Goal: Use online tool/utility: Utilize a website feature to perform a specific function

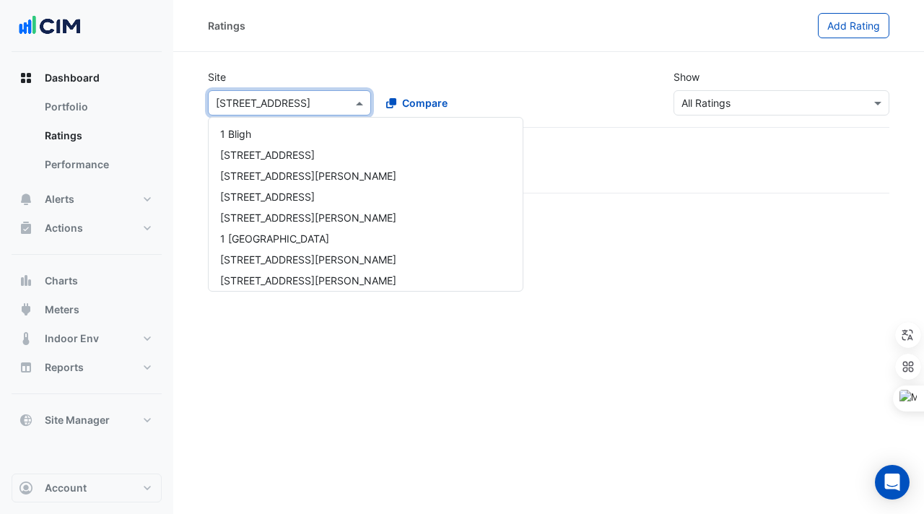
scroll to position [2602, 0]
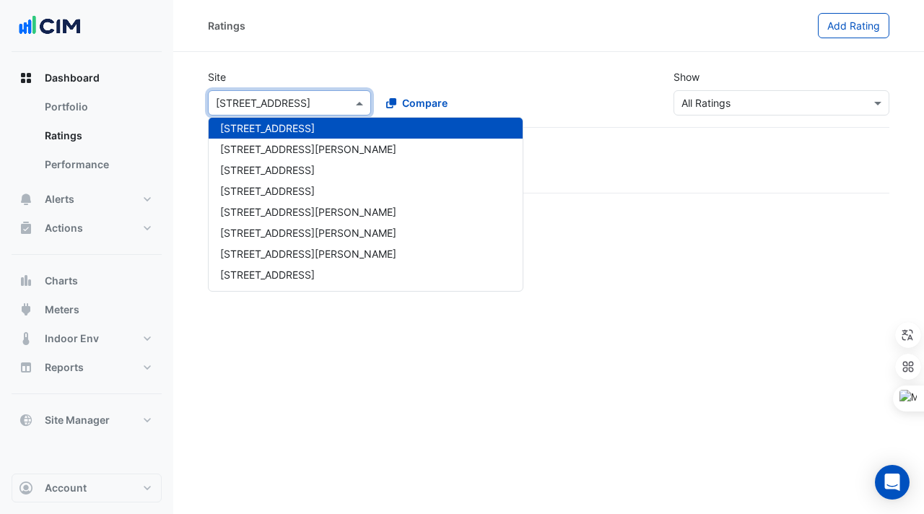
click at [280, 100] on input "text" at bounding box center [275, 103] width 118 height 15
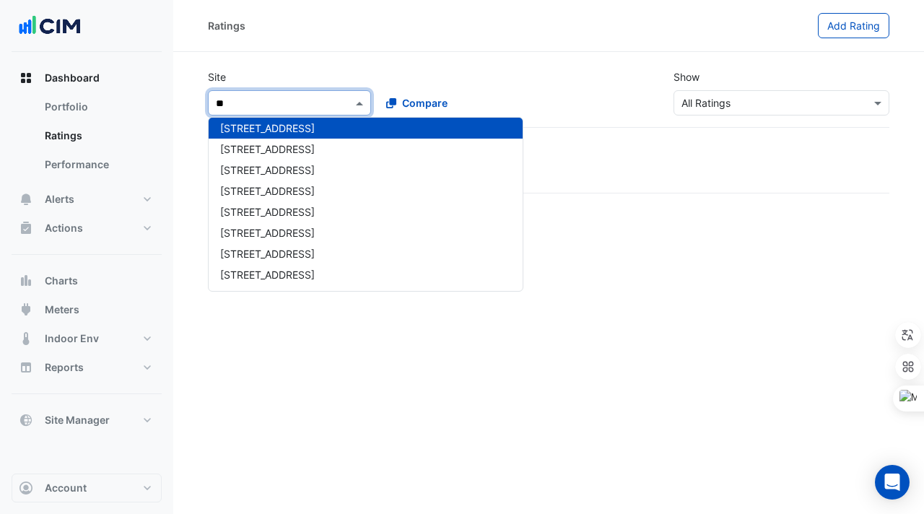
scroll to position [0, 0]
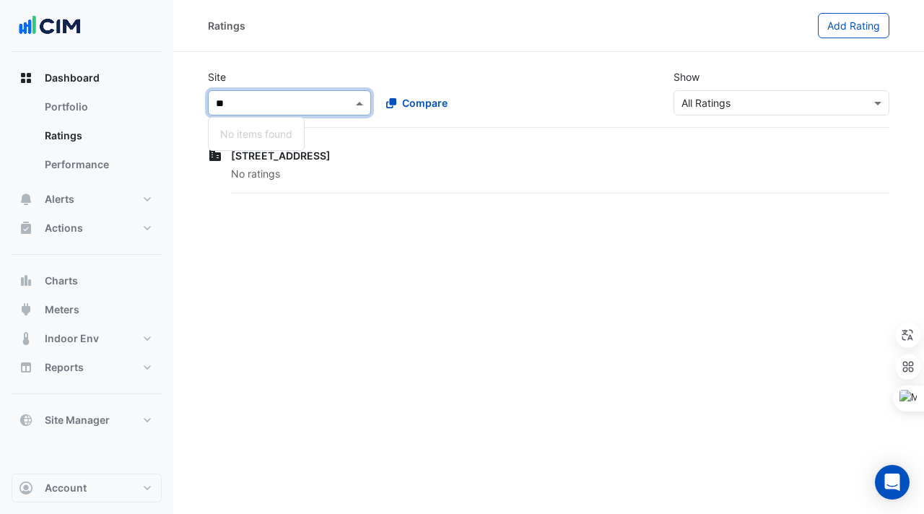
type input "*"
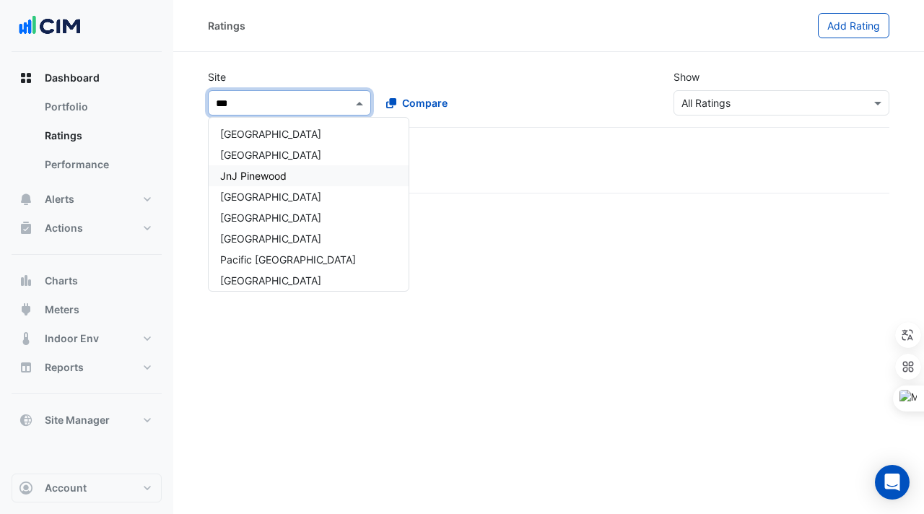
type input "****"
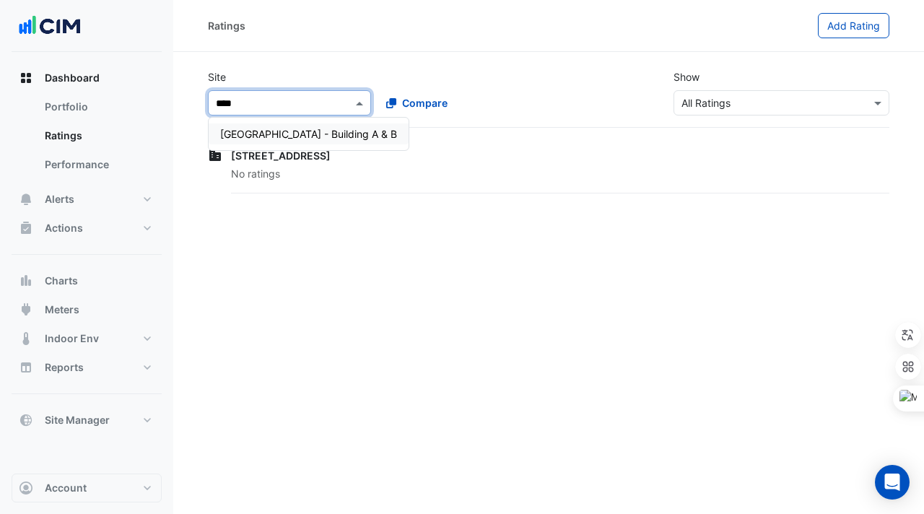
click at [263, 139] on span "[GEOGRAPHIC_DATA] - Building A & B" at bounding box center [308, 134] width 177 height 12
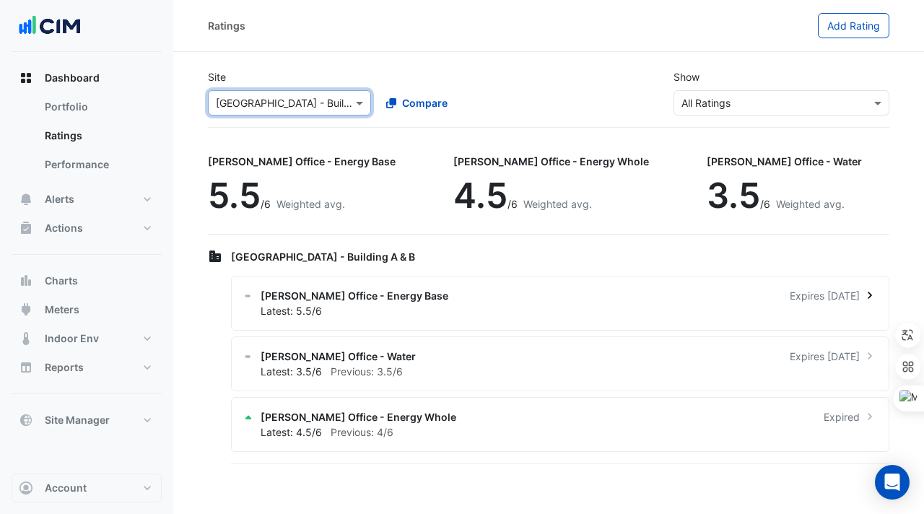
click at [419, 320] on div "[PERSON_NAME] Office - Energy Base Expires [DATE] Latest: 5.5/6" at bounding box center [560, 303] width 658 height 55
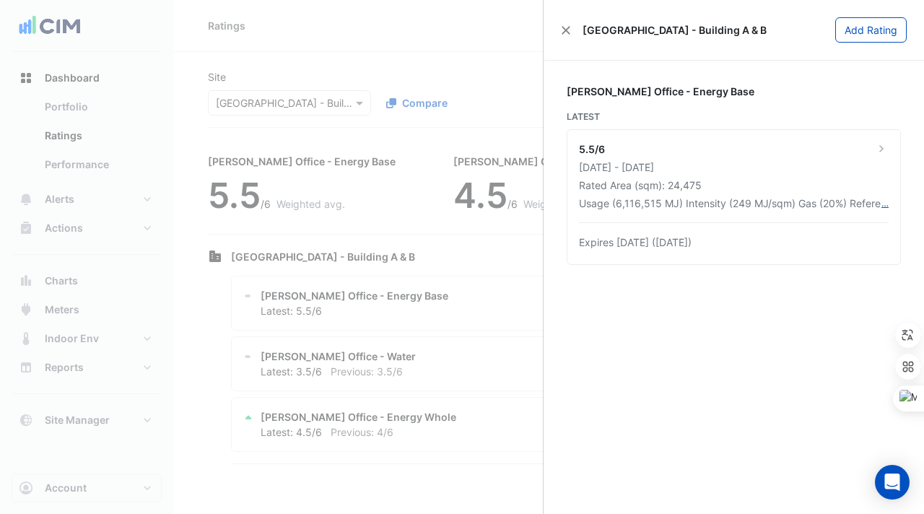
click at [282, 234] on ngb-offcanvas-backdrop at bounding box center [462, 257] width 924 height 514
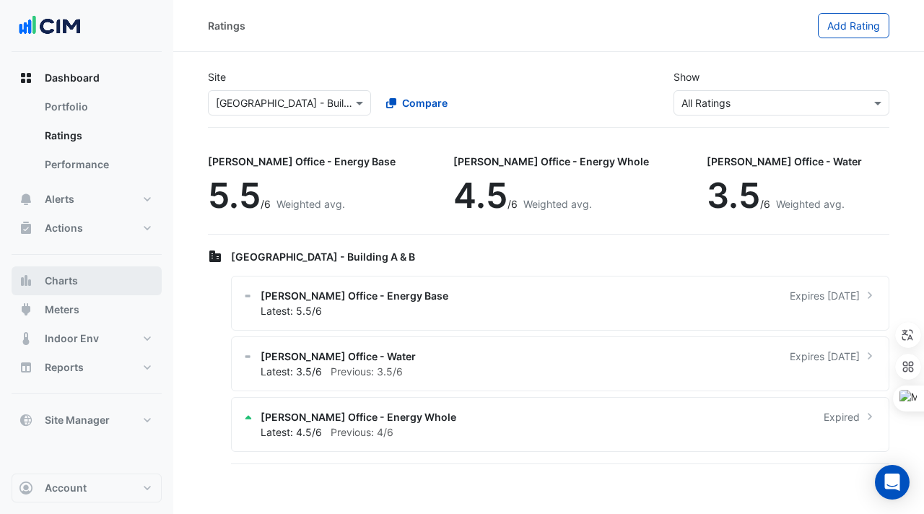
click at [48, 289] on button "Charts" at bounding box center [87, 280] width 150 height 29
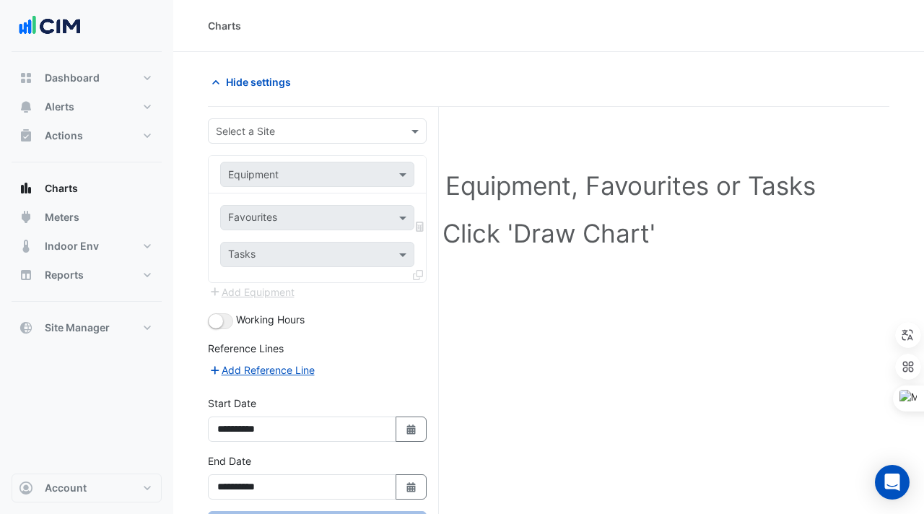
click at [269, 130] on input "text" at bounding box center [303, 131] width 174 height 15
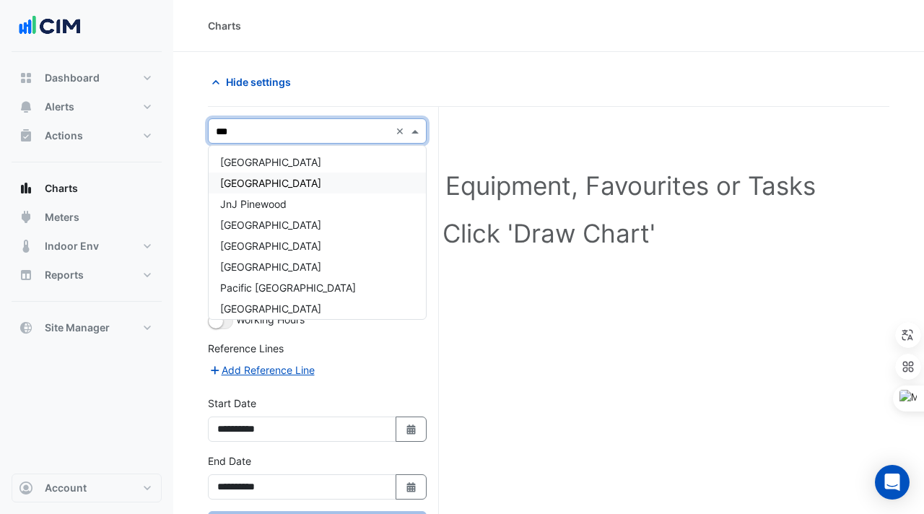
type input "****"
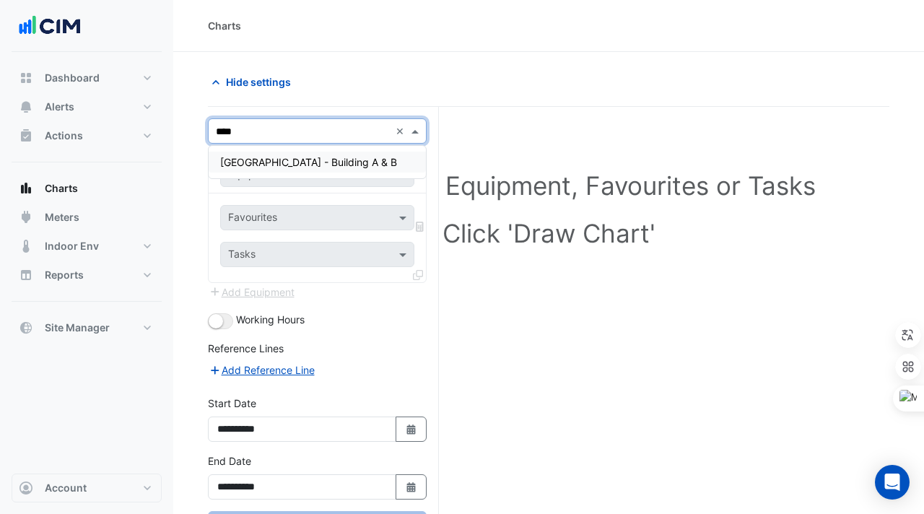
click at [300, 154] on div "[GEOGRAPHIC_DATA] - Building A & B" at bounding box center [317, 162] width 217 height 21
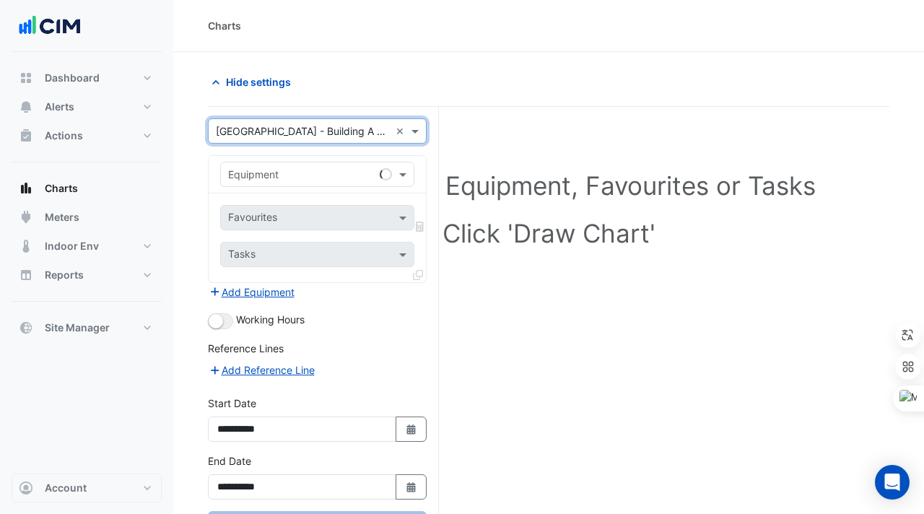
click at [309, 176] on input "text" at bounding box center [302, 174] width 149 height 15
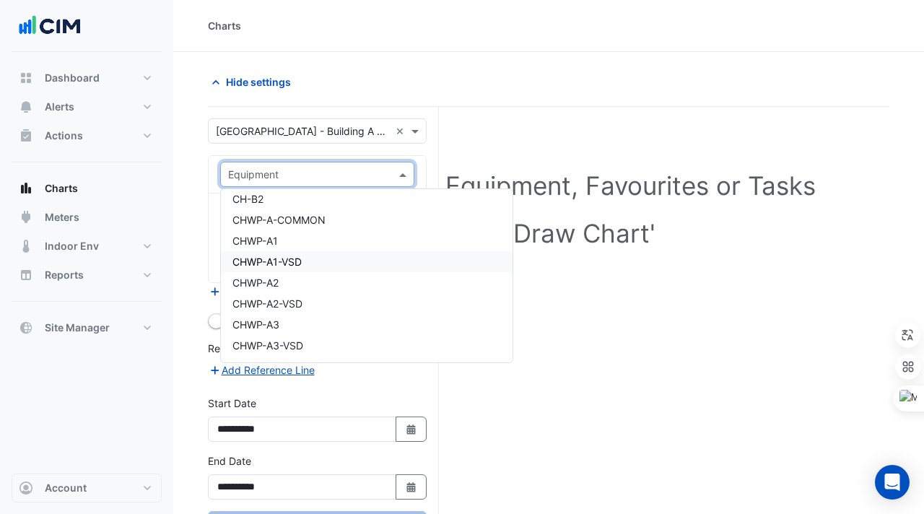
scroll to position [1265, 0]
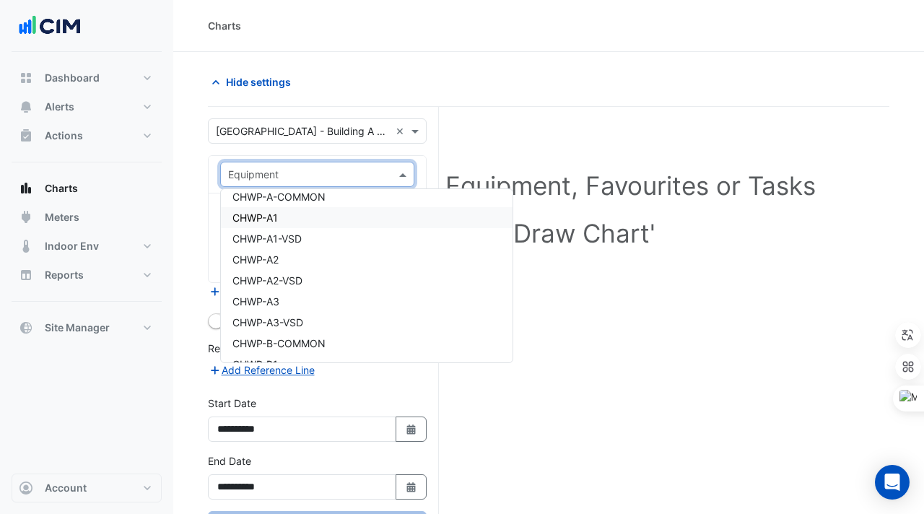
click at [282, 222] on div "CHWP-A1" at bounding box center [367, 217] width 292 height 21
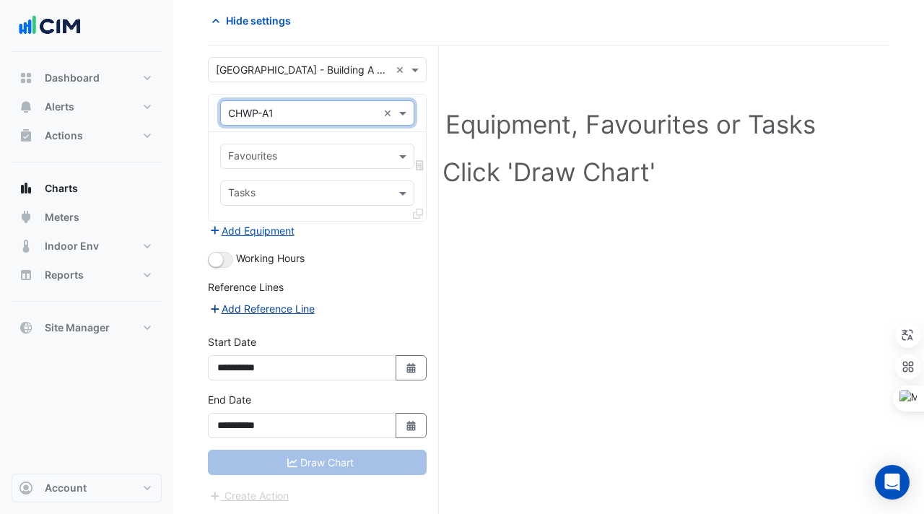
scroll to position [0, 0]
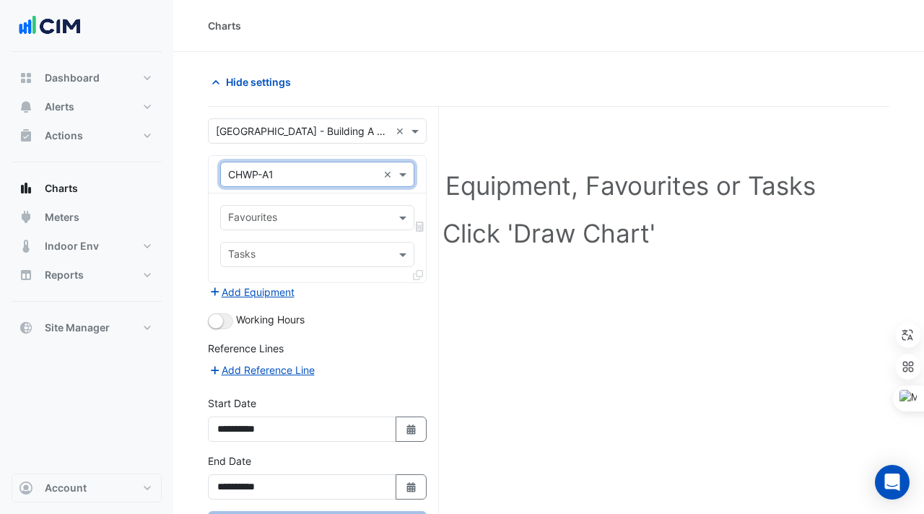
click at [339, 169] on input "text" at bounding box center [302, 174] width 149 height 15
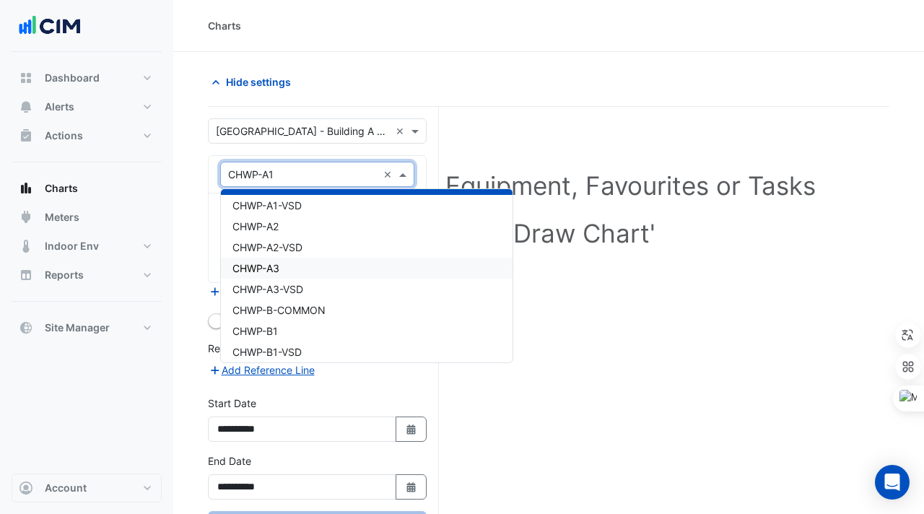
scroll to position [1300, 0]
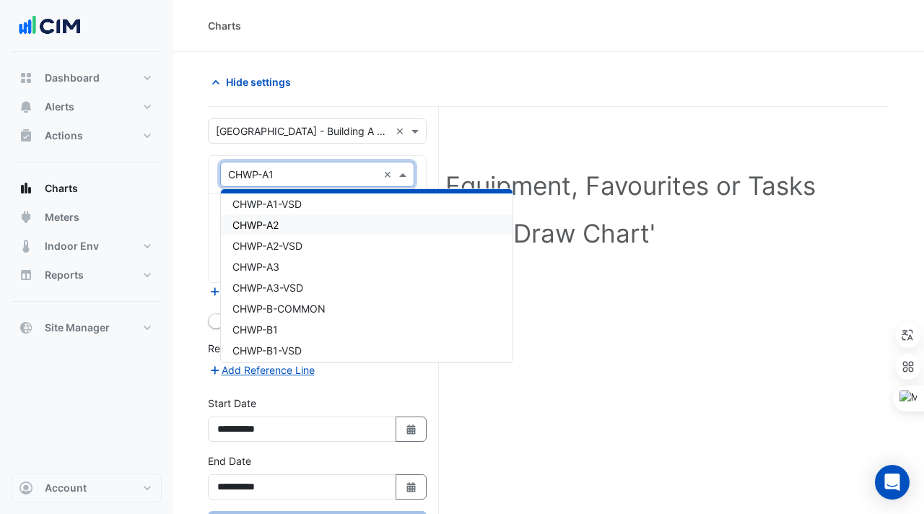
click at [301, 219] on div "CHWP-A2" at bounding box center [367, 224] width 292 height 21
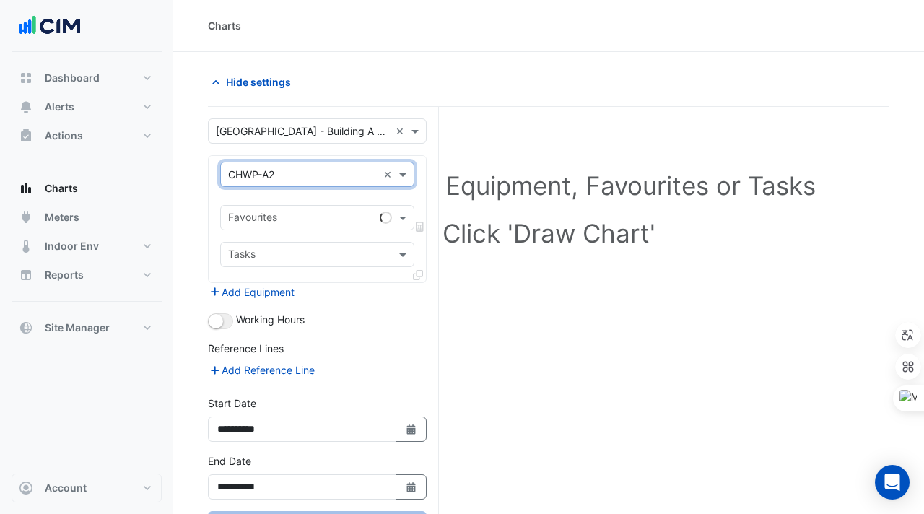
click at [318, 180] on input "text" at bounding box center [302, 174] width 149 height 15
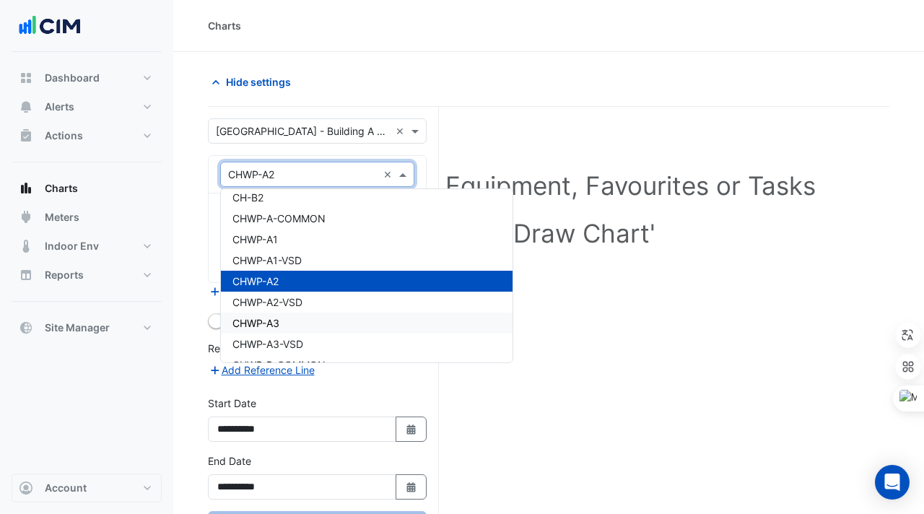
scroll to position [1242, 0]
click at [305, 240] on div "CHWP-A1" at bounding box center [367, 240] width 292 height 21
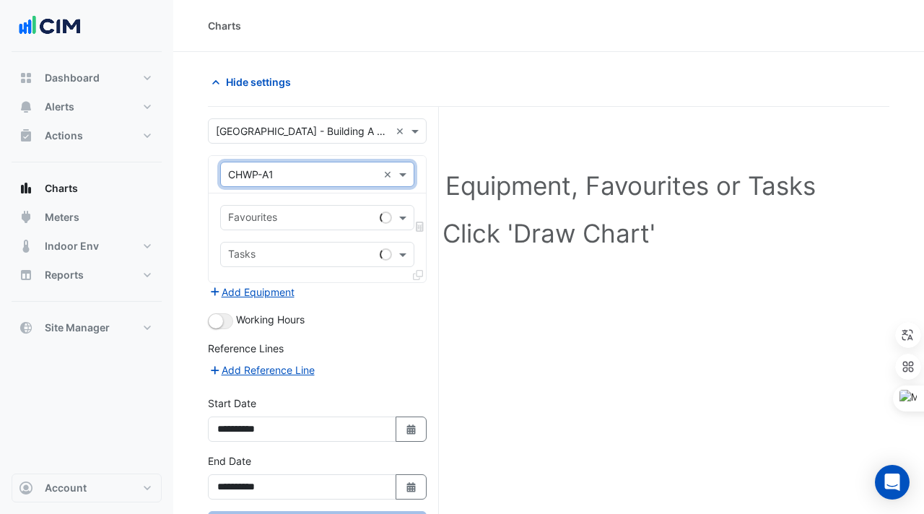
click at [305, 221] on input "text" at bounding box center [301, 219] width 146 height 15
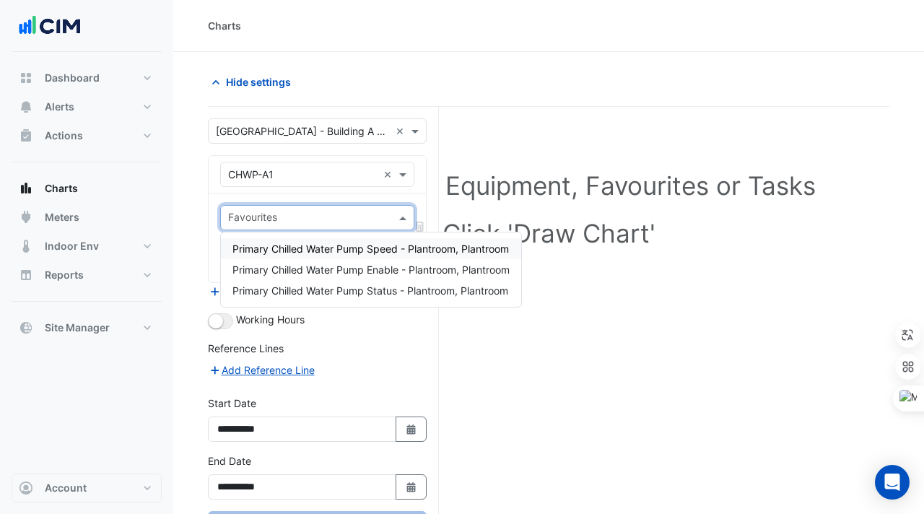
click at [209, 226] on div "Favourites Tasks" at bounding box center [317, 237] width 217 height 89
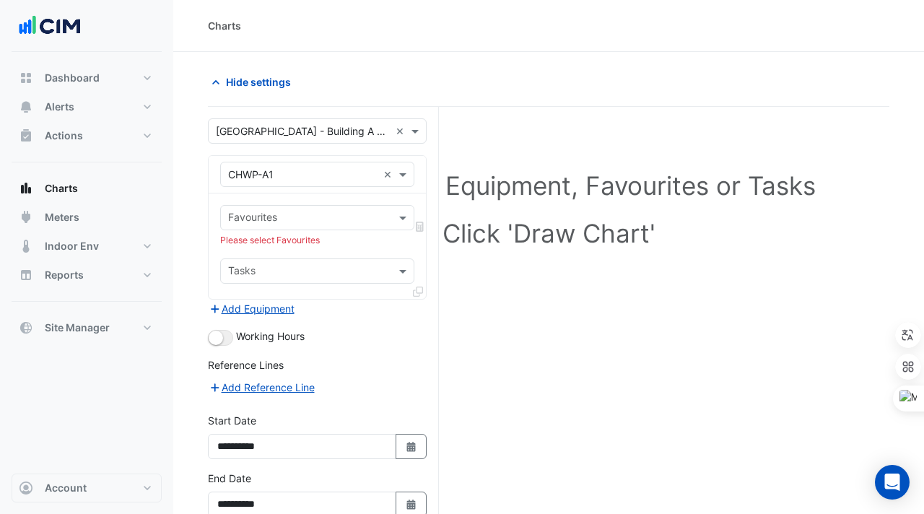
click at [268, 222] on input "text" at bounding box center [309, 219] width 162 height 15
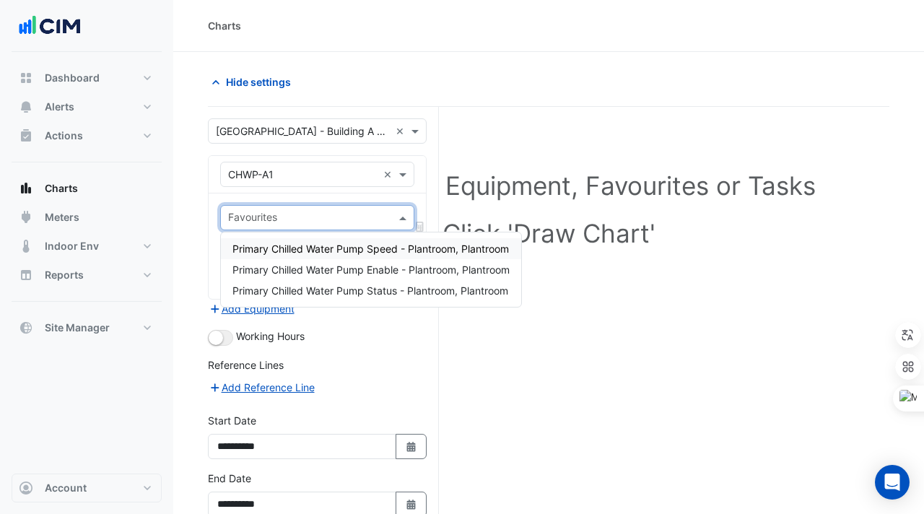
click at [275, 246] on span "Primary Chilled Water Pump Speed - Plantroom, Plantroom" at bounding box center [370, 249] width 277 height 12
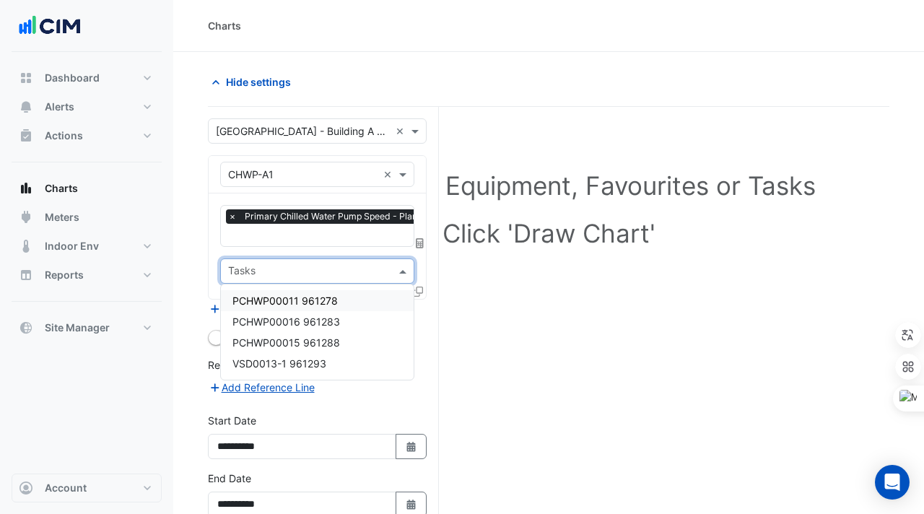
click at [280, 267] on input "text" at bounding box center [309, 272] width 162 height 15
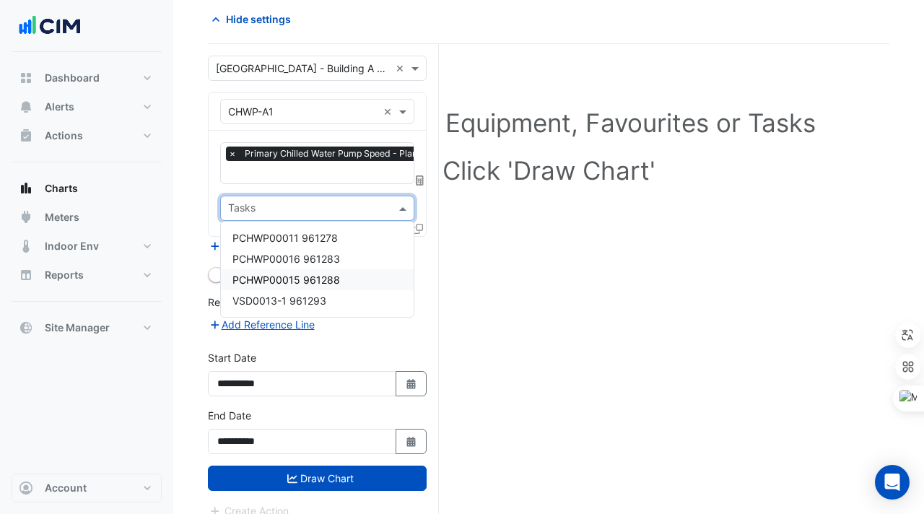
scroll to position [77, 0]
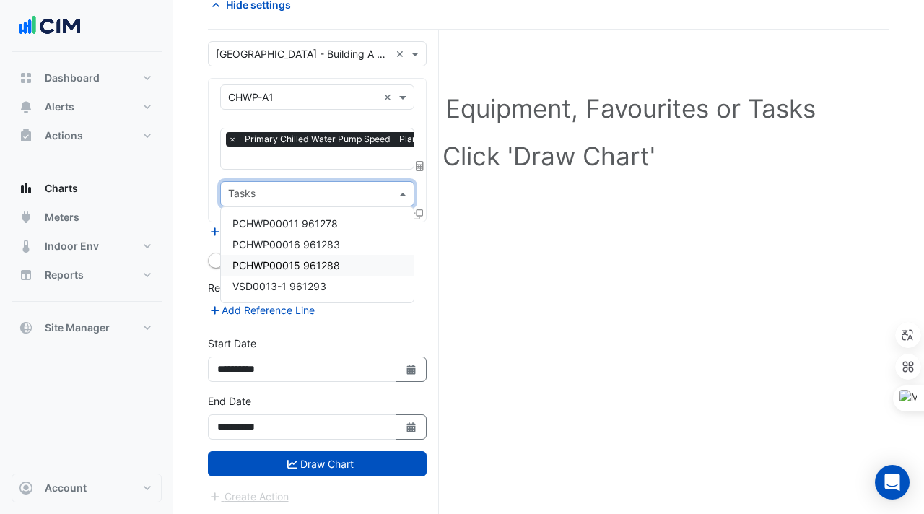
click at [421, 267] on form "**********" at bounding box center [317, 272] width 219 height 463
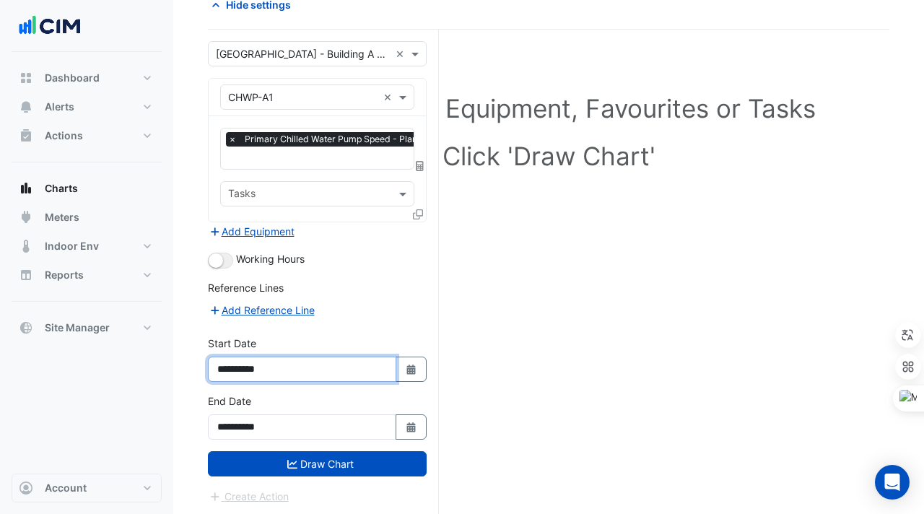
click at [304, 370] on input "**********" at bounding box center [302, 369] width 188 height 25
click at [408, 374] on button "Select Date" at bounding box center [412, 369] width 32 height 25
select select "*"
select select "****"
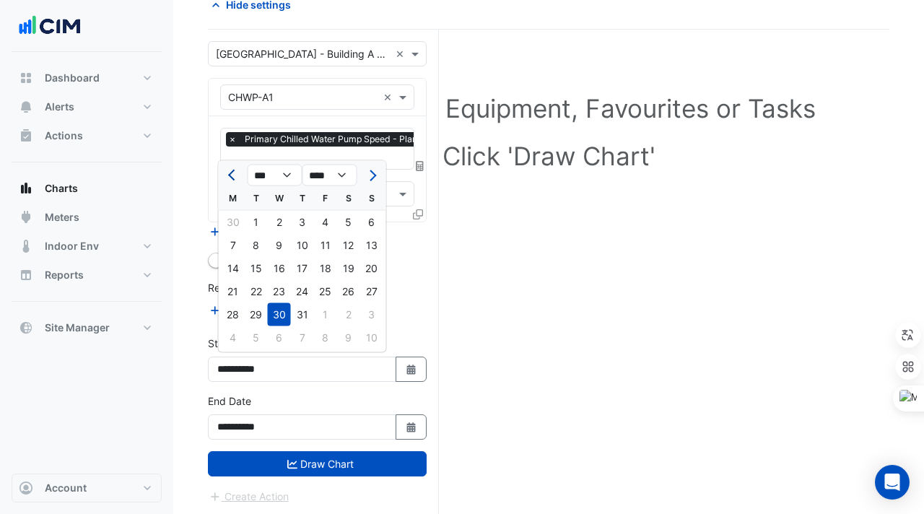
click at [234, 172] on span "Previous month" at bounding box center [233, 175] width 11 height 11
click at [234, 171] on span "Previous month" at bounding box center [233, 175] width 11 height 11
select select "*"
click at [277, 238] on div "7" at bounding box center [279, 245] width 23 height 23
type input "**********"
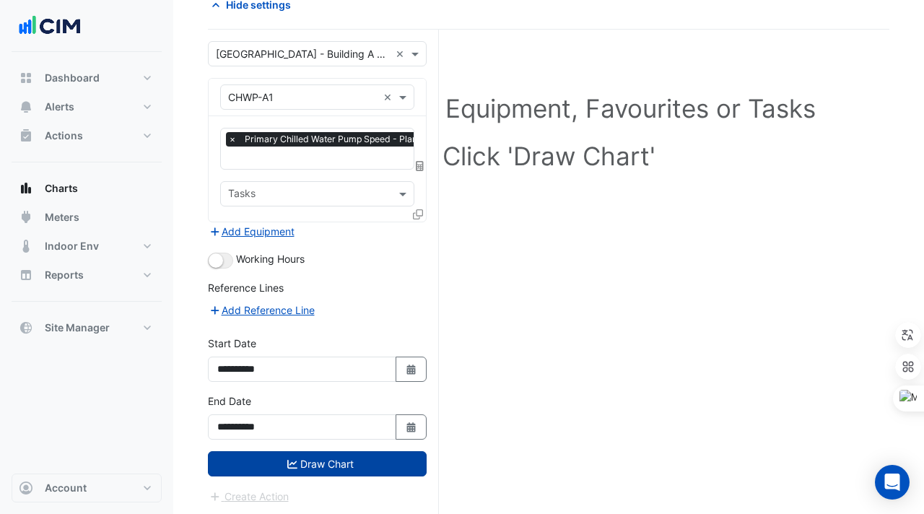
click at [297, 453] on button "Draw Chart" at bounding box center [317, 463] width 219 height 25
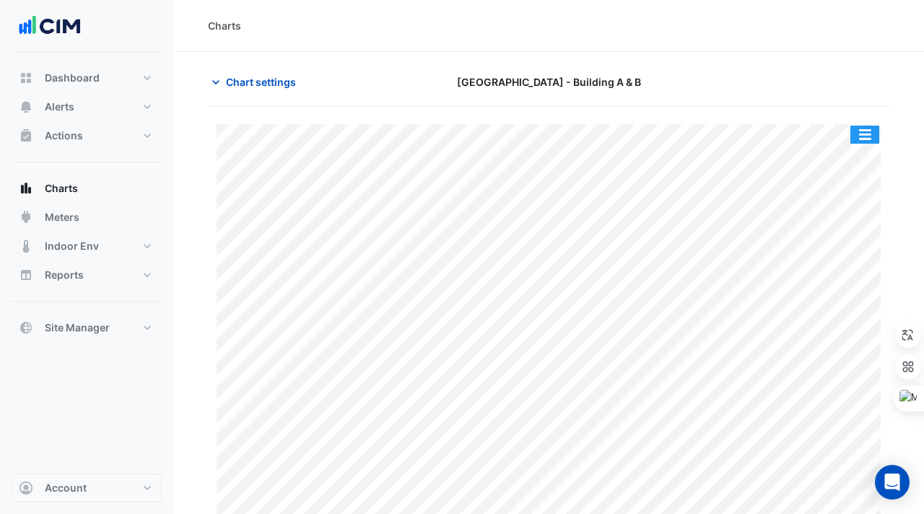
click at [861, 133] on button "button" at bounding box center [864, 135] width 29 height 18
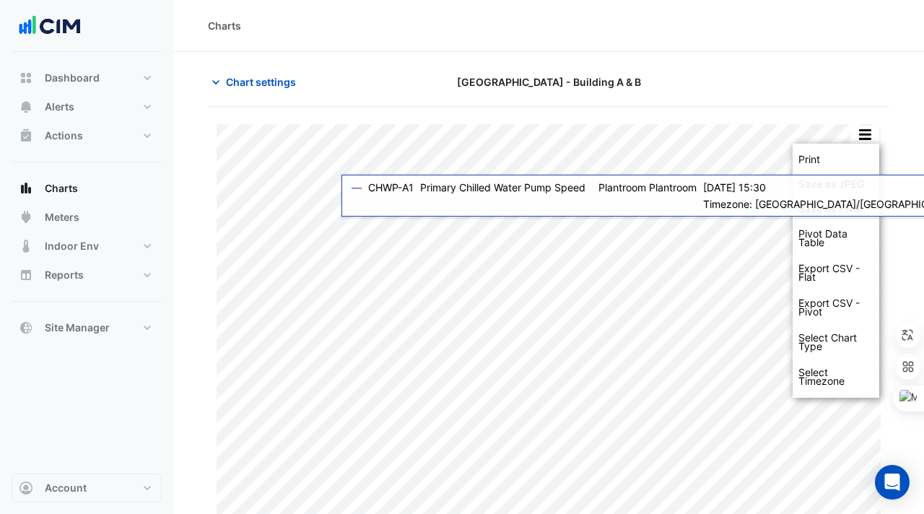
click at [713, 124] on div "Print Save as JPEG Save as PNG Pivot Data Table Export CSV - Flat Export CSV - …" at bounding box center [549, 124] width 664 height 0
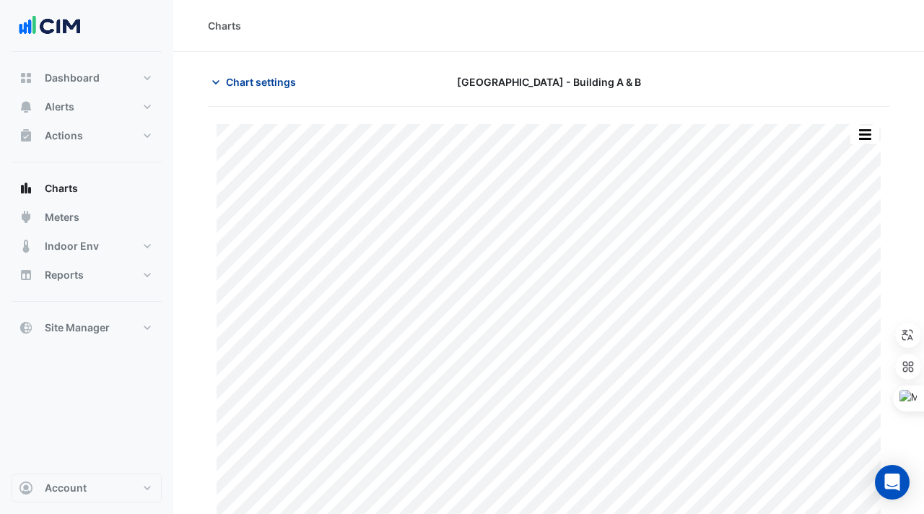
click at [230, 84] on span "Chart settings" at bounding box center [261, 81] width 70 height 15
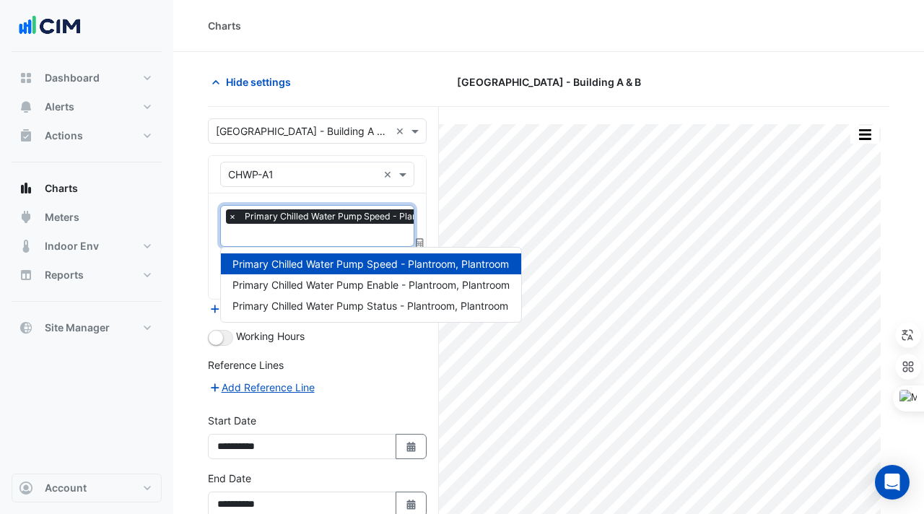
click at [261, 226] on div "× Primary Chilled Water Pump Speed - Plantroom, Plantroom" at bounding box center [361, 218] width 270 height 18
click at [294, 295] on div "Primary Chilled Water Pump Enable - Plantroom, Plantroom" at bounding box center [371, 284] width 300 height 21
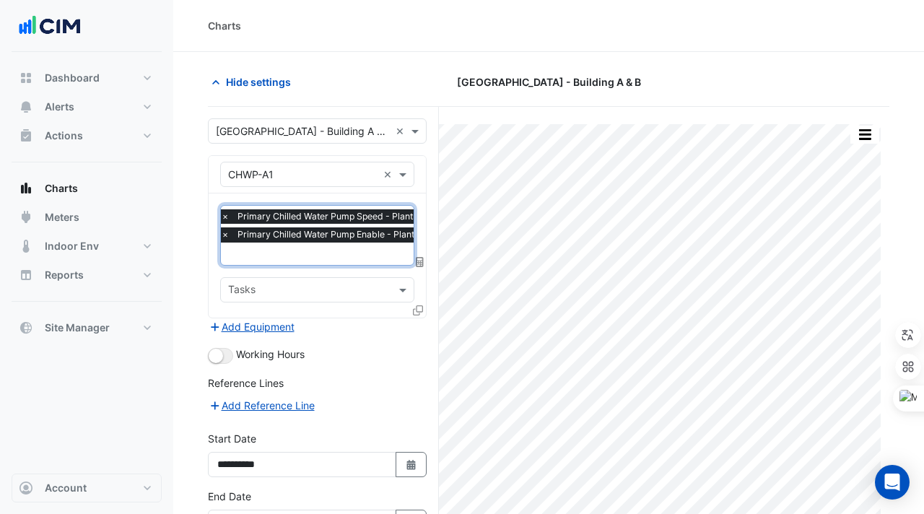
click at [296, 262] on div at bounding box center [354, 255] width 271 height 19
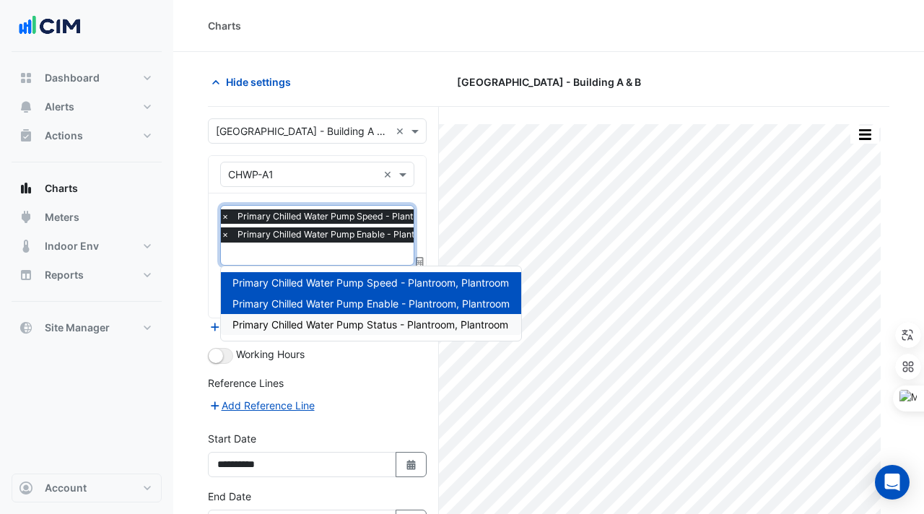
click at [302, 323] on span "Primary Chilled Water Pump Status - Plantroom, Plantroom" at bounding box center [370, 324] width 276 height 12
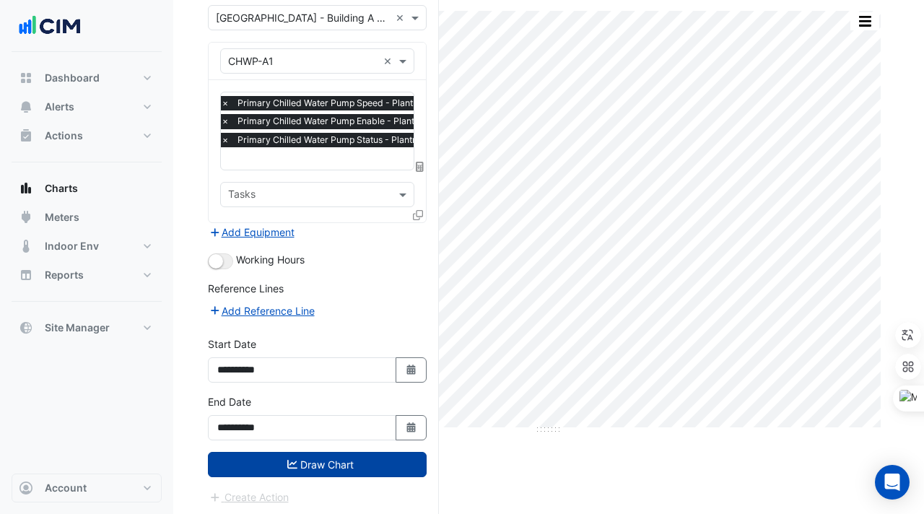
click at [353, 466] on button "Draw Chart" at bounding box center [317, 464] width 219 height 25
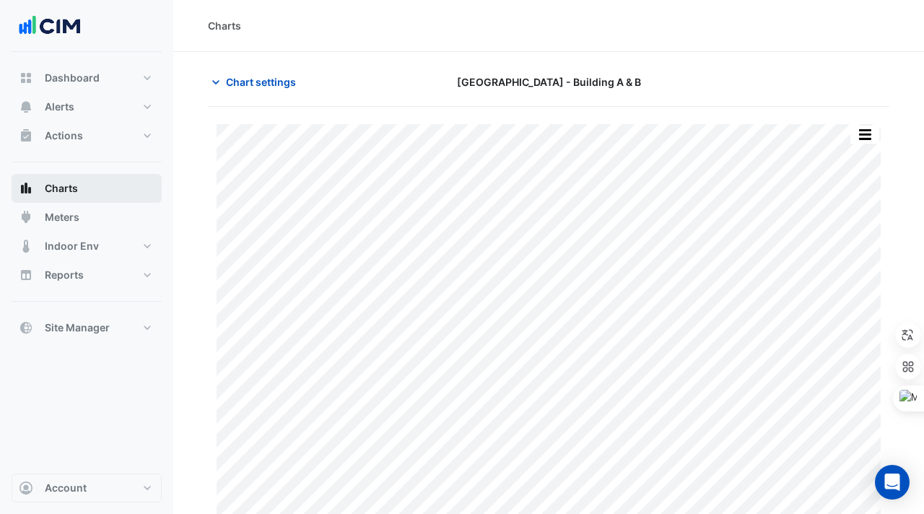
click at [67, 201] on button "Charts" at bounding box center [87, 188] width 150 height 29
click at [232, 76] on span "Chart settings" at bounding box center [261, 81] width 70 height 15
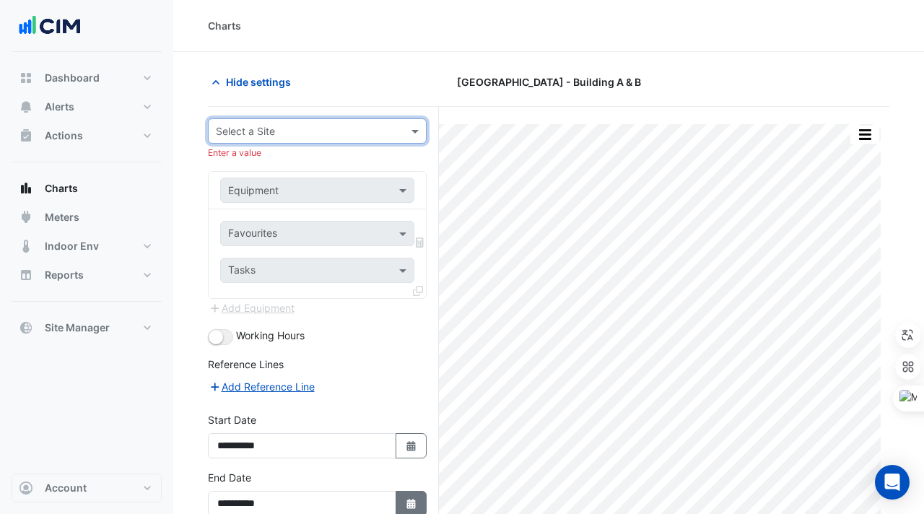
scroll to position [78, 0]
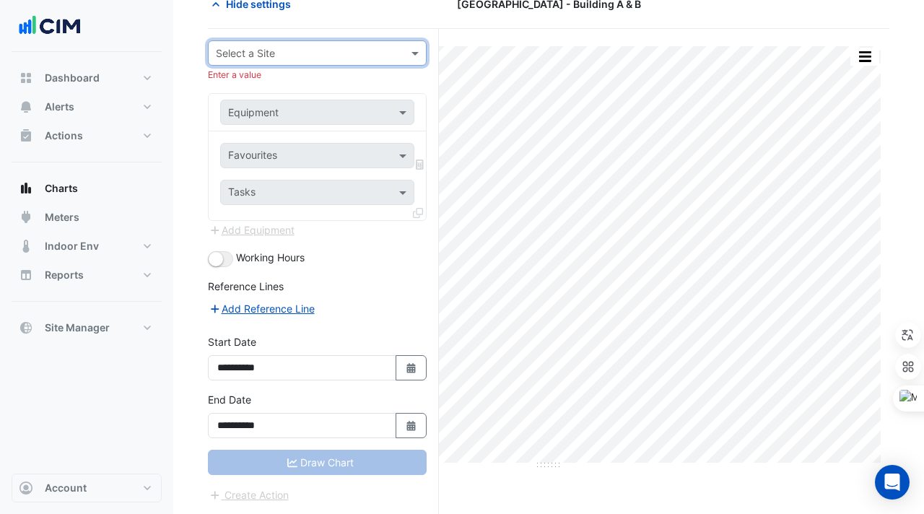
click at [184, 78] on section "Hide settings [GEOGRAPHIC_DATA] - Building A & B Split by Unit Split All Print …" at bounding box center [548, 244] width 751 height 541
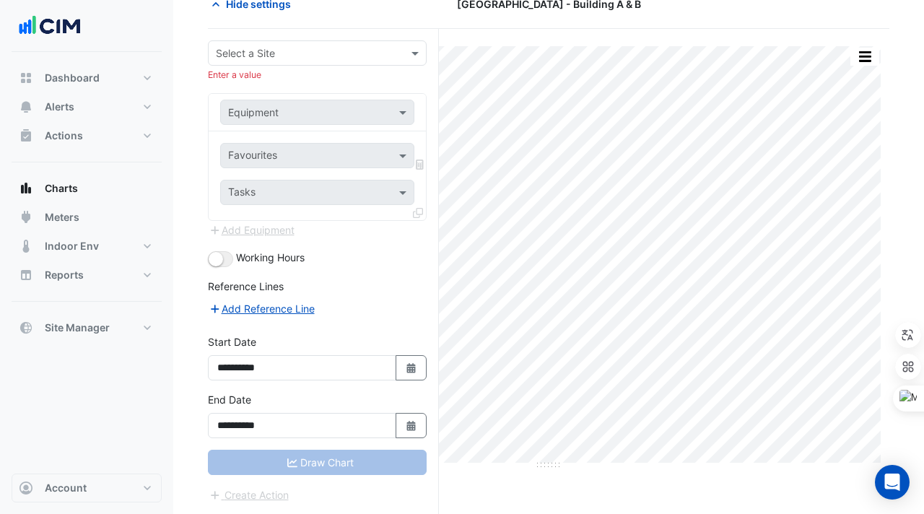
scroll to position [0, 0]
